Goal: Information Seeking & Learning: Learn about a topic

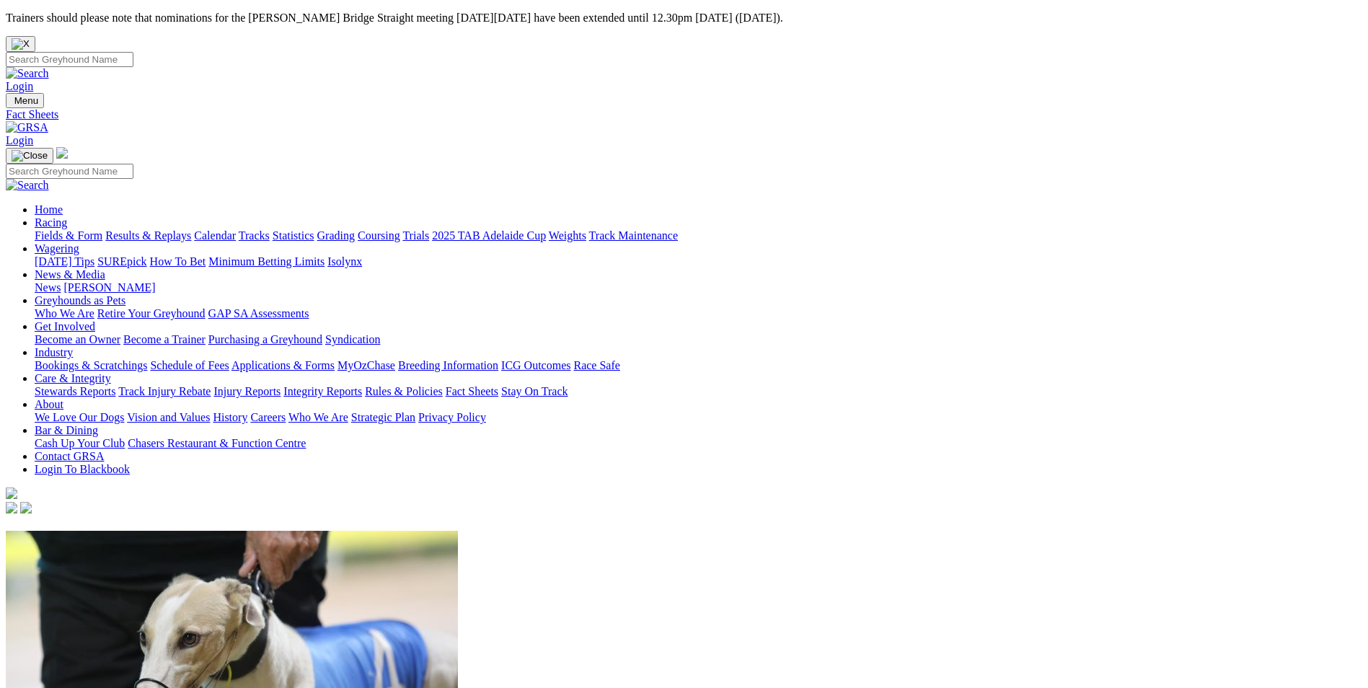
scroll to position [288, 0]
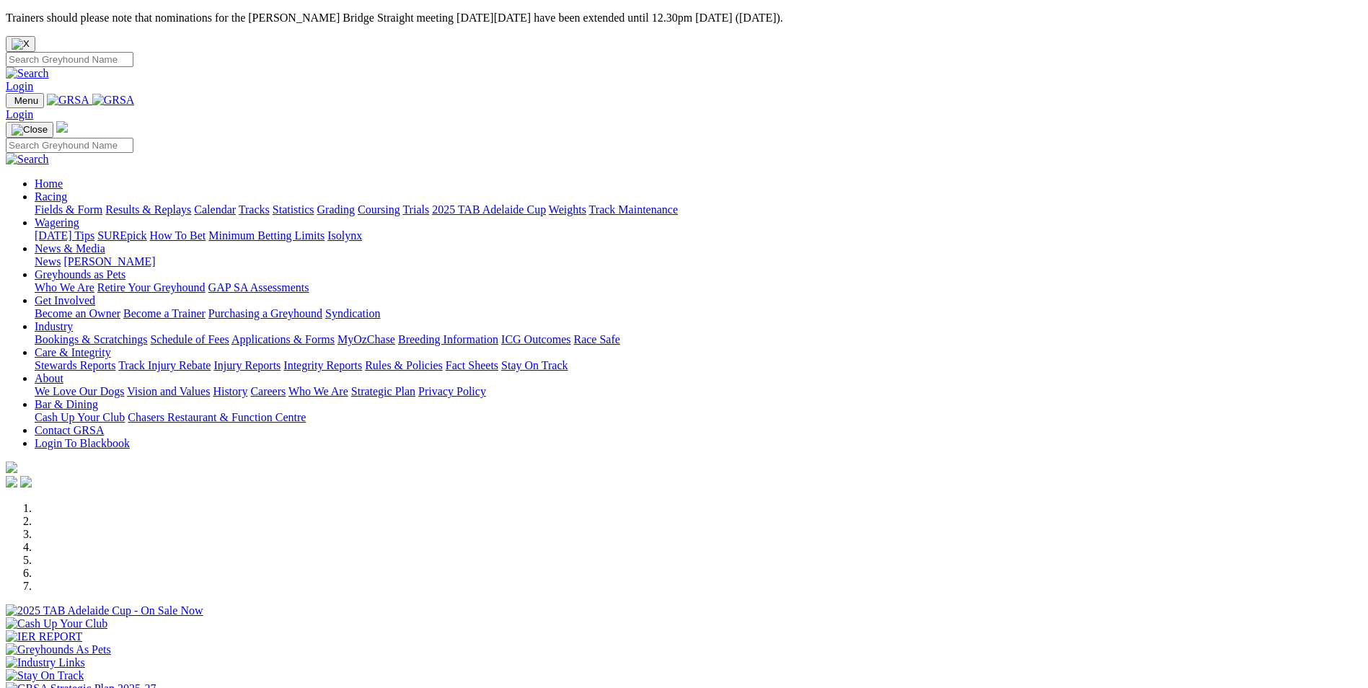
click at [443, 359] on link "Rules & Policies" at bounding box center [404, 365] width 78 height 12
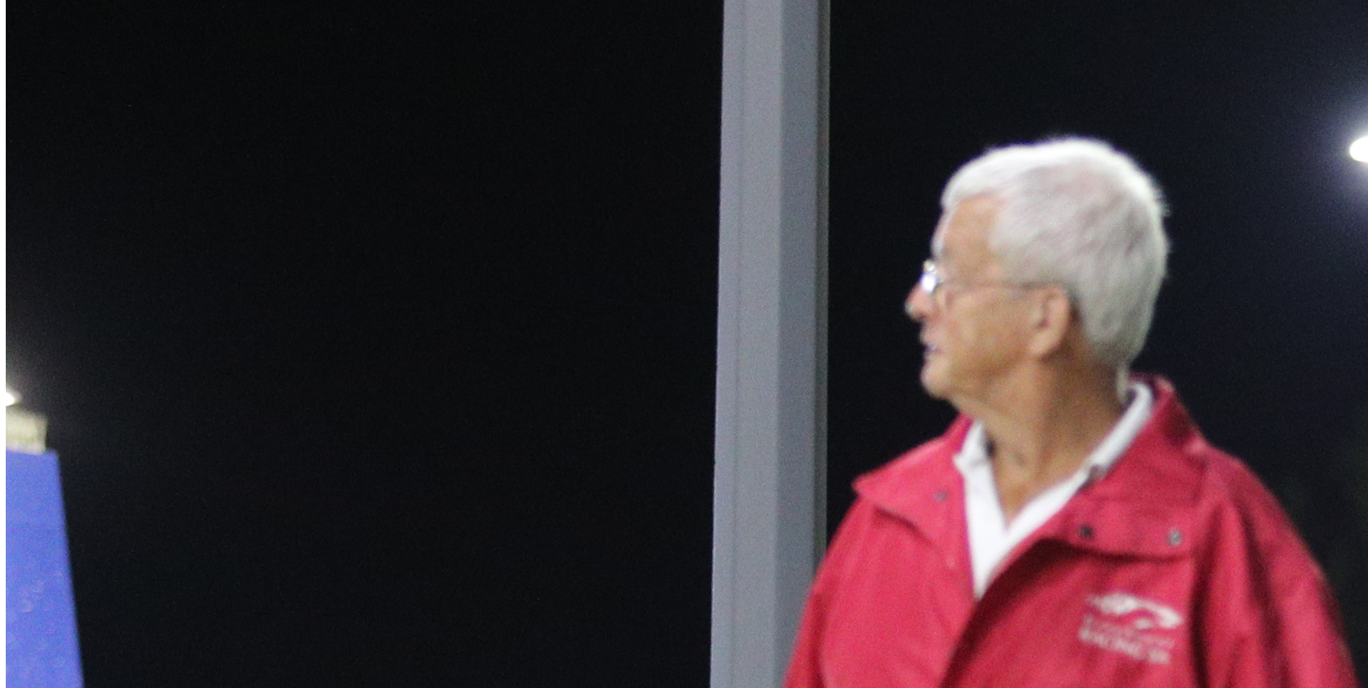
scroll to position [721, 0]
